Goal: Information Seeking & Learning: Learn about a topic

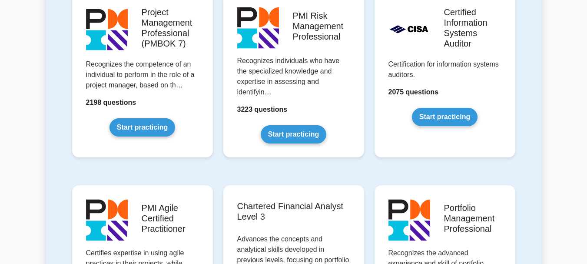
scroll to position [782, 0]
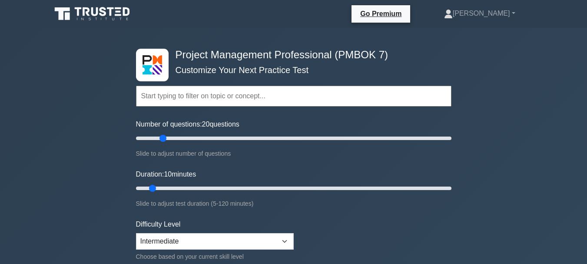
drag, startPoint x: 148, startPoint y: 139, endPoint x: 166, endPoint y: 139, distance: 18.7
click at [166, 139] on input "Number of questions: 20 questions" at bounding box center [293, 138] width 315 height 10
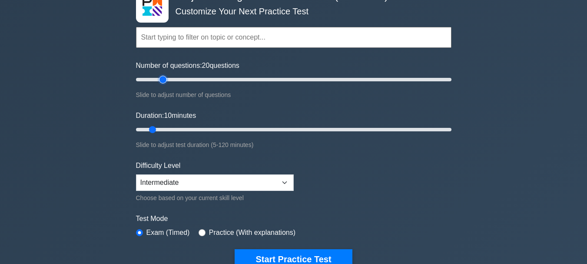
scroll to position [43, 0]
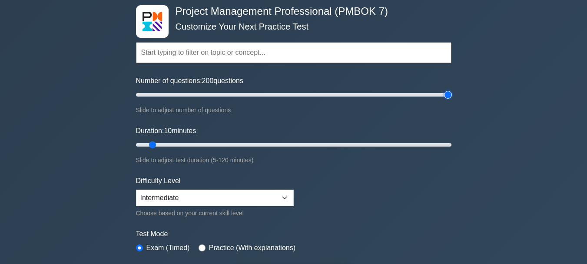
drag, startPoint x: 162, startPoint y: 96, endPoint x: 449, endPoint y: 99, distance: 287.1
type input "200"
click at [449, 99] on input "Number of questions: 200 questions" at bounding box center [293, 94] width 315 height 10
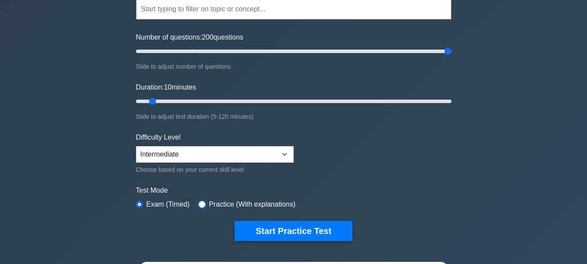
click at [201, 203] on input "radio" at bounding box center [202, 204] width 7 height 7
radio input "true"
drag, startPoint x: 152, startPoint y: 102, endPoint x: 480, endPoint y: 100, distance: 328.4
type input "120"
click at [451, 100] on input "Duration: 120 minutes" at bounding box center [293, 101] width 315 height 10
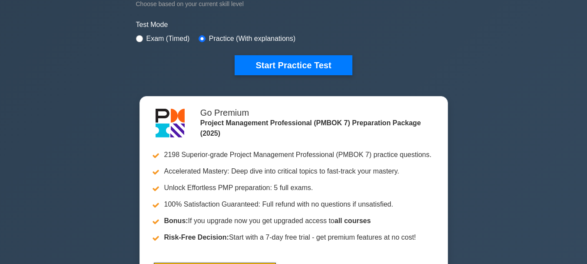
scroll to position [217, 0]
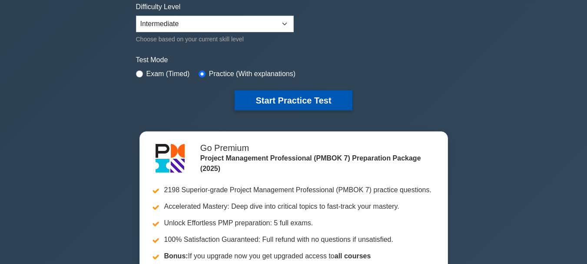
click at [331, 100] on button "Start Practice Test" at bounding box center [293, 100] width 117 height 20
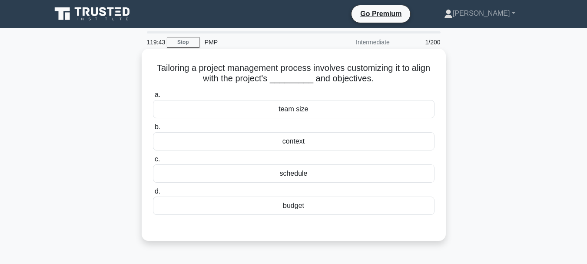
click at [290, 141] on div "context" at bounding box center [293, 141] width 281 height 18
click at [153, 130] on input "b. context" at bounding box center [153, 127] width 0 height 6
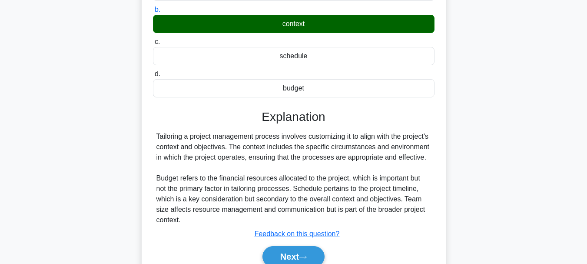
scroll to position [130, 0]
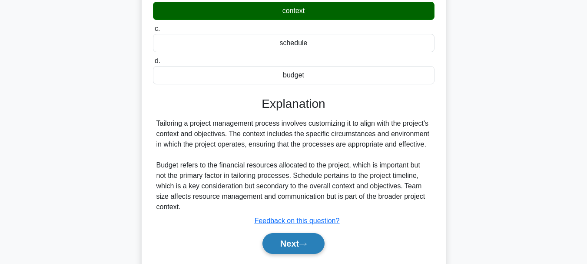
click at [299, 245] on button "Next" at bounding box center [293, 243] width 62 height 21
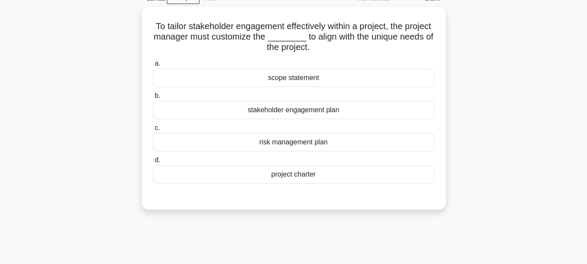
scroll to position [43, 0]
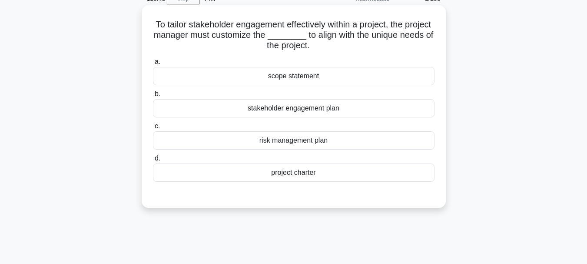
click at [297, 107] on div "stakeholder engagement plan" at bounding box center [293, 108] width 281 height 18
click at [153, 97] on input "b. stakeholder engagement plan" at bounding box center [153, 94] width 0 height 6
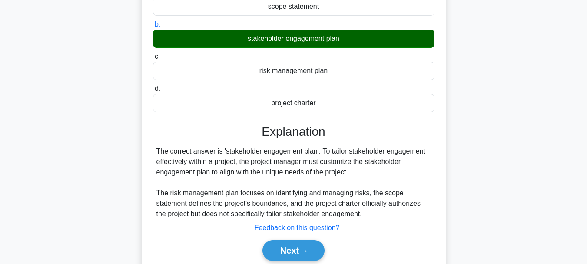
scroll to position [130, 0]
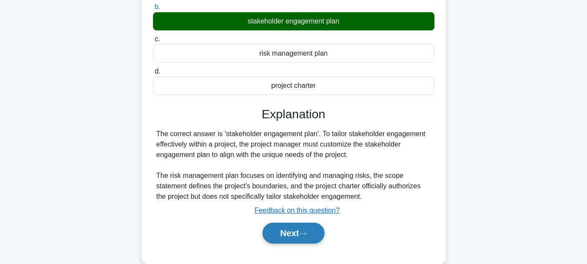
click at [304, 228] on button "Next" at bounding box center [293, 232] width 62 height 21
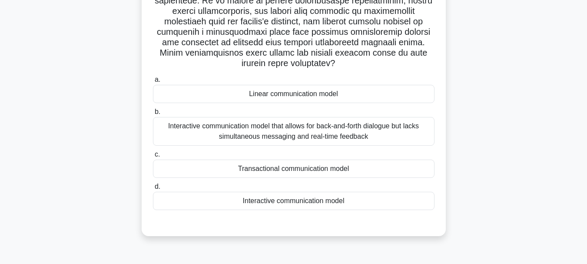
scroll to position [205, 0]
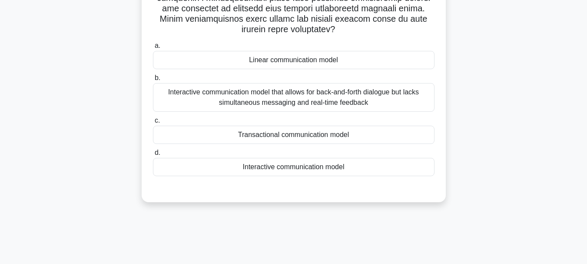
click at [336, 165] on div "Interactive communication model" at bounding box center [293, 167] width 281 height 18
click at [153, 156] on input "d. Interactive communication model" at bounding box center [153, 153] width 0 height 6
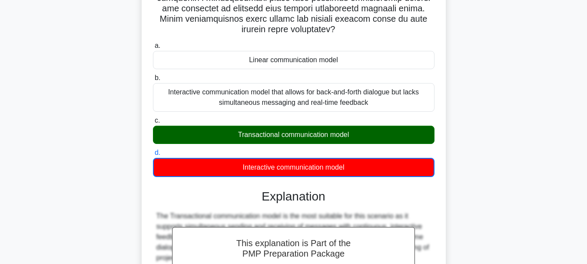
click at [310, 134] on div "Transactional communication model" at bounding box center [293, 135] width 281 height 18
click at [153, 123] on input "c. Transactional communication model" at bounding box center [153, 121] width 0 height 6
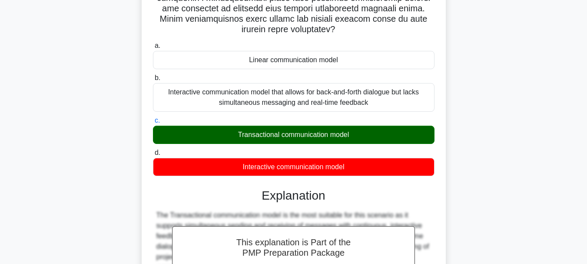
click at [310, 134] on div "Transactional communication model" at bounding box center [293, 135] width 281 height 18
click at [153, 123] on input "c. Transactional communication model" at bounding box center [153, 121] width 0 height 6
click at [318, 166] on div "Interactive communication model" at bounding box center [293, 167] width 281 height 18
click at [153, 156] on input "d. Interactive communication model" at bounding box center [153, 153] width 0 height 6
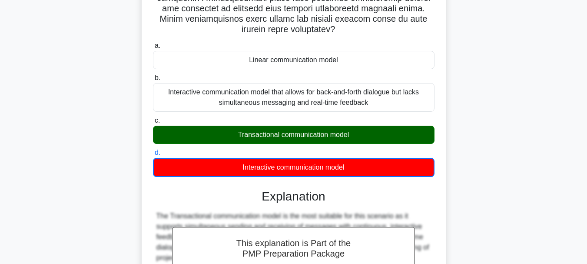
click at [323, 132] on div "Transactional communication model" at bounding box center [293, 135] width 281 height 18
click at [153, 123] on input "c. Transactional communication model" at bounding box center [153, 121] width 0 height 6
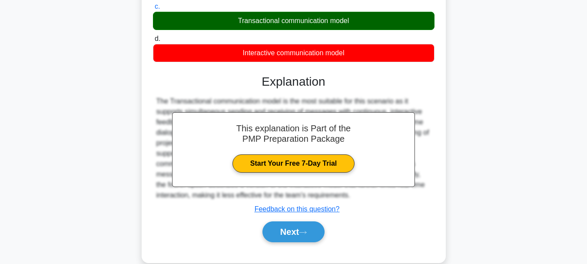
scroll to position [335, 0]
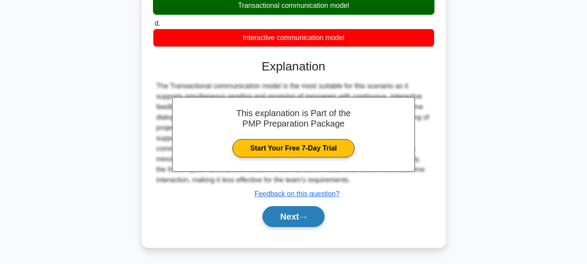
click at [292, 212] on button "Next" at bounding box center [293, 216] width 62 height 21
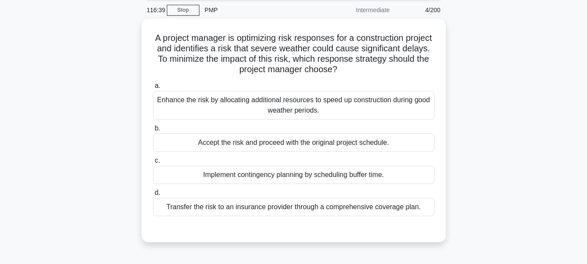
scroll to position [32, 0]
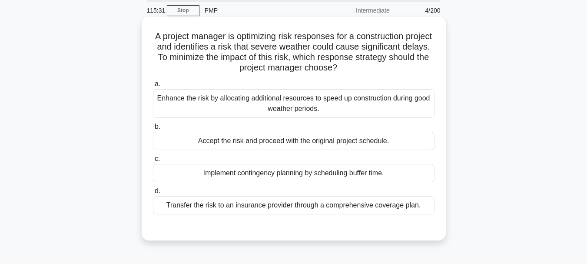
click at [364, 172] on div "Implement contingency planning by scheduling buffer time." at bounding box center [293, 173] width 281 height 18
click at [153, 162] on input "c. Implement contingency planning by scheduling buffer time." at bounding box center [153, 159] width 0 height 6
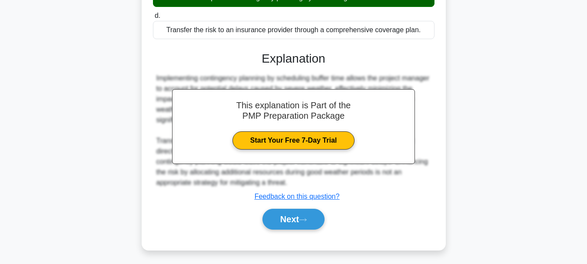
scroll to position [210, 0]
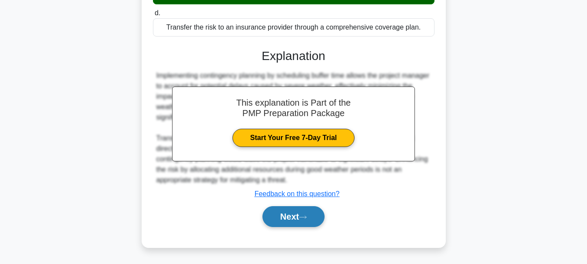
click at [313, 213] on button "Next" at bounding box center [293, 216] width 62 height 21
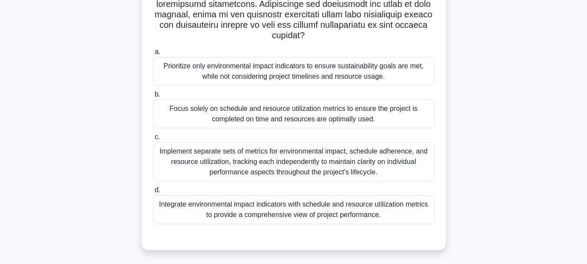
click at [362, 209] on div "Integrate environmental impact indicators with schedule and resource utilizatio…" at bounding box center [293, 209] width 281 height 29
click at [153, 193] on input "d. Integrate environmental impact indicators with schedule and resource utiliza…" at bounding box center [153, 190] width 0 height 6
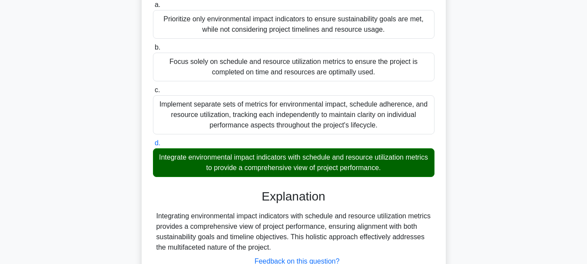
scroll to position [324, 0]
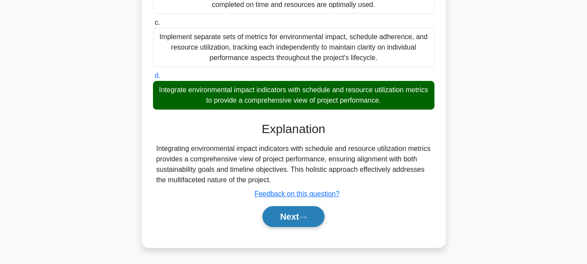
click at [291, 216] on button "Next" at bounding box center [293, 216] width 62 height 21
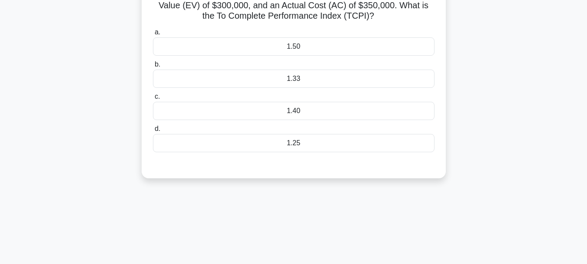
scroll to position [0, 0]
